Goal: Transaction & Acquisition: Subscribe to service/newsletter

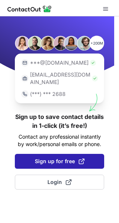
click at [76, 157] on span "Sign up for free" at bounding box center [60, 160] width 50 height 7
click at [79, 154] on button "Sign up for free" at bounding box center [59, 161] width 89 height 15
click at [52, 154] on button "Sign up for free" at bounding box center [59, 161] width 89 height 15
